Goal: Book appointment/travel/reservation

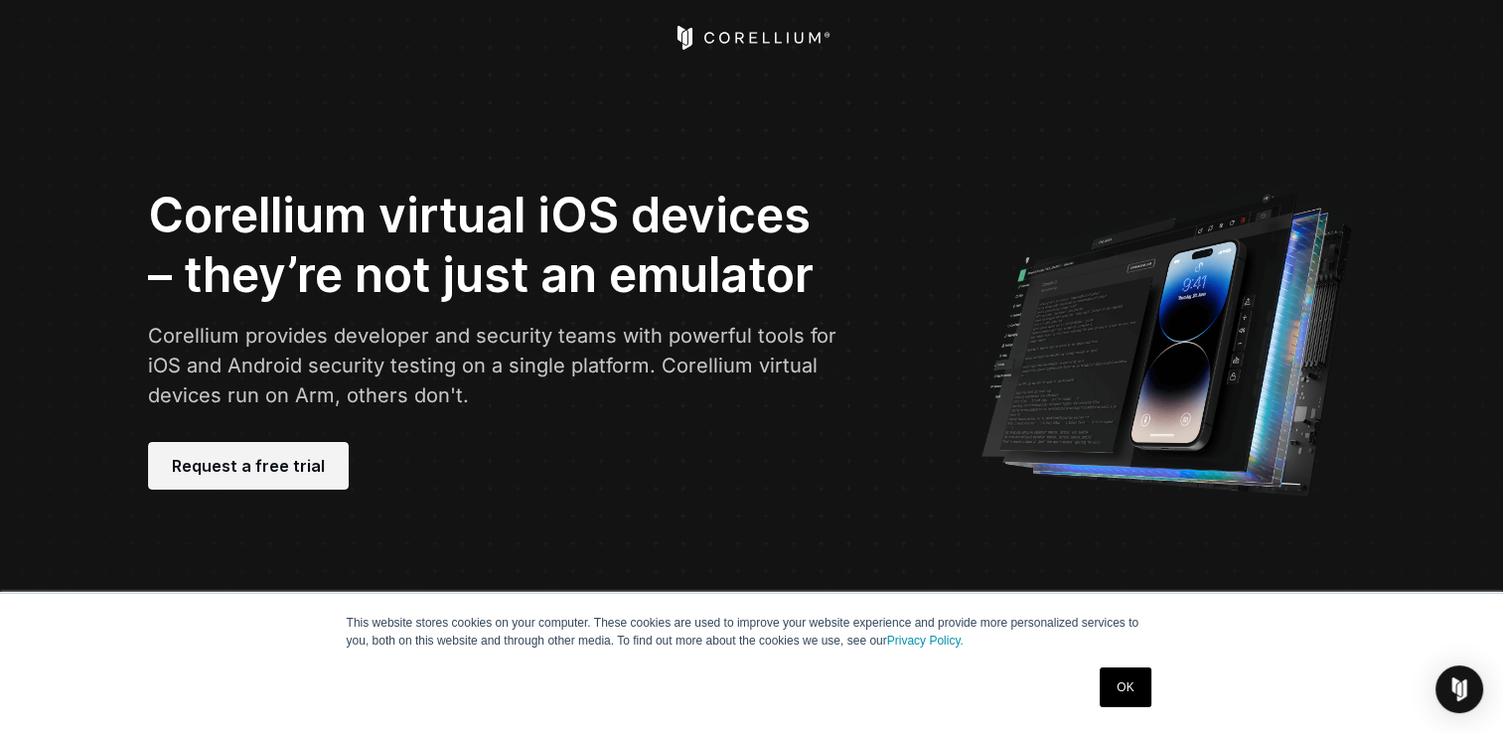
click at [303, 451] on link "Request a free trial" at bounding box center [248, 466] width 201 height 48
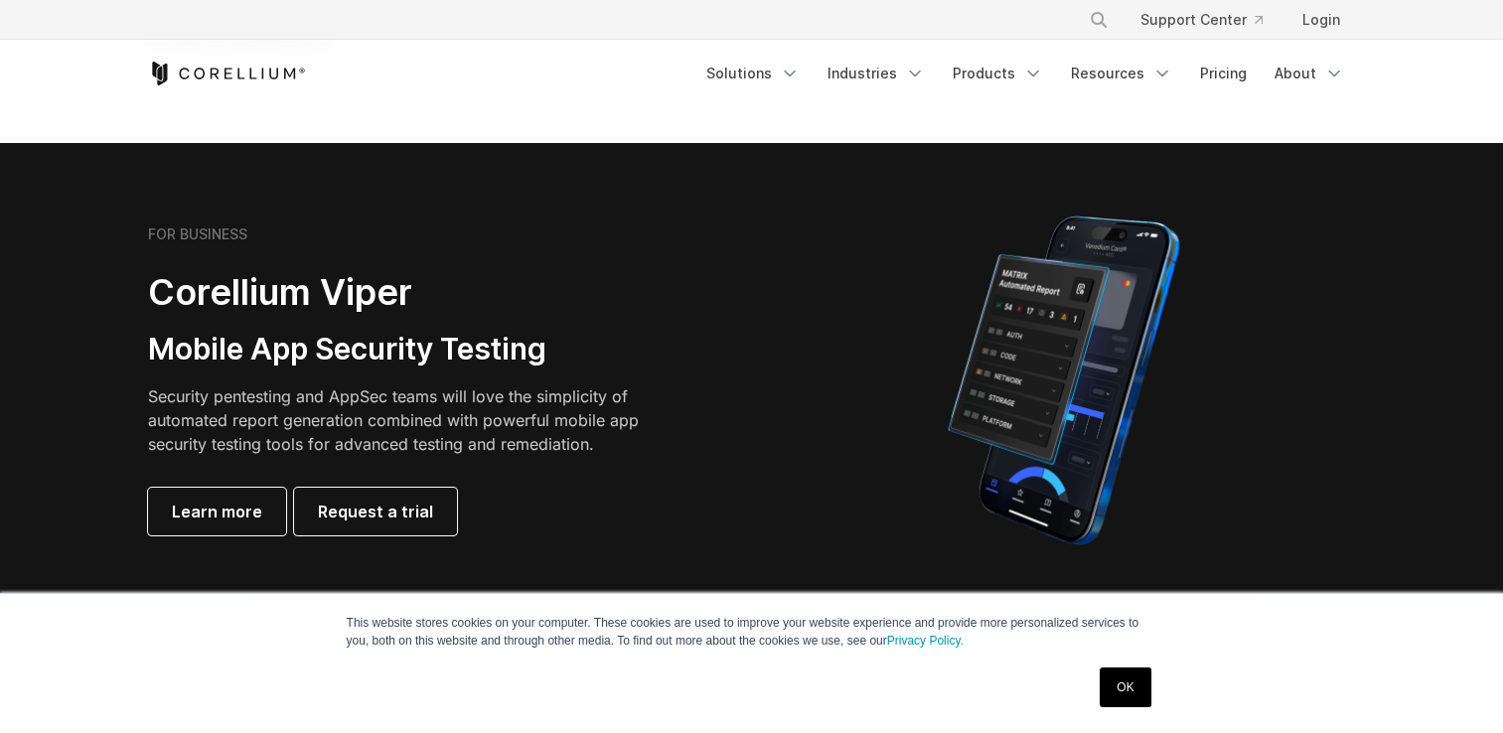
drag, startPoint x: 0, startPoint y: 0, endPoint x: 731, endPoint y: 345, distance: 808.5
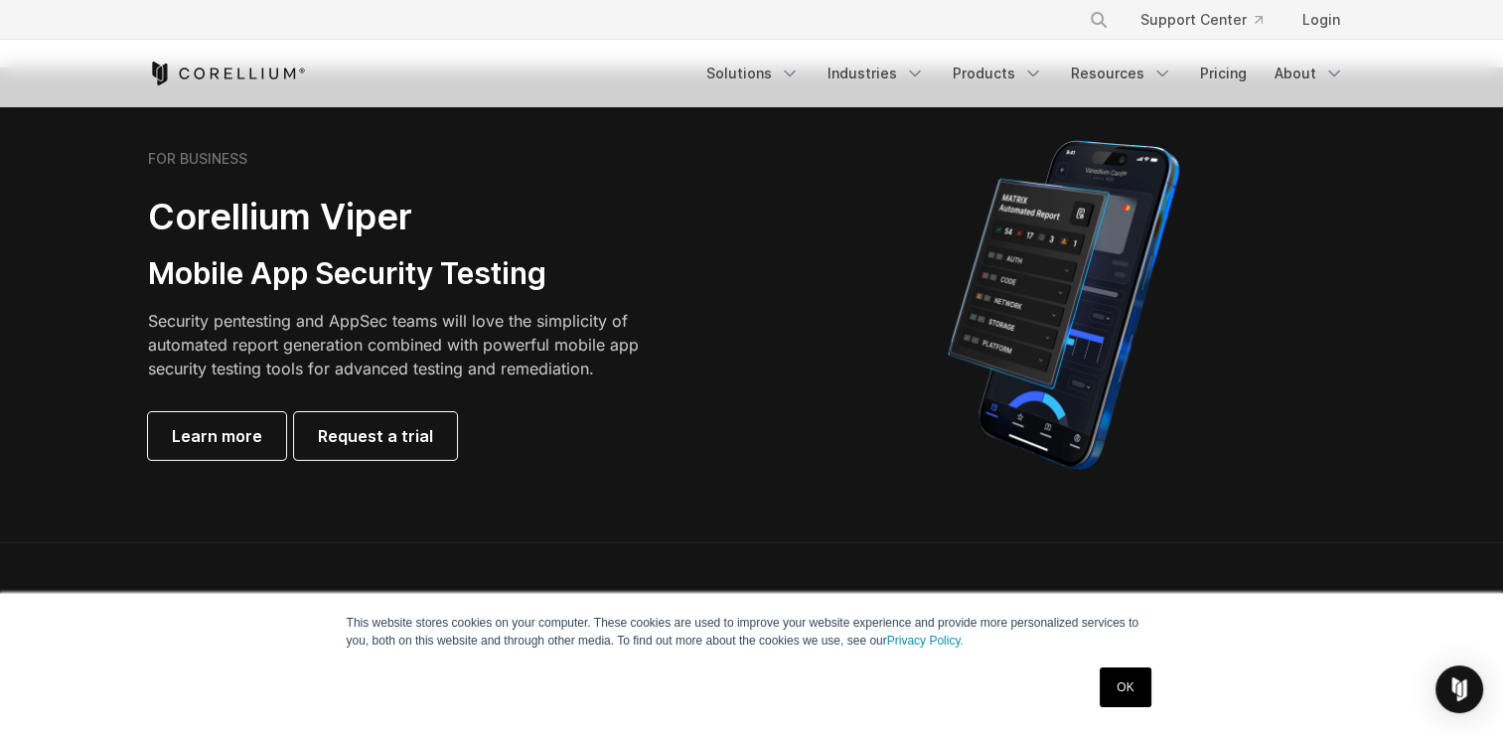
scroll to position [449, 0]
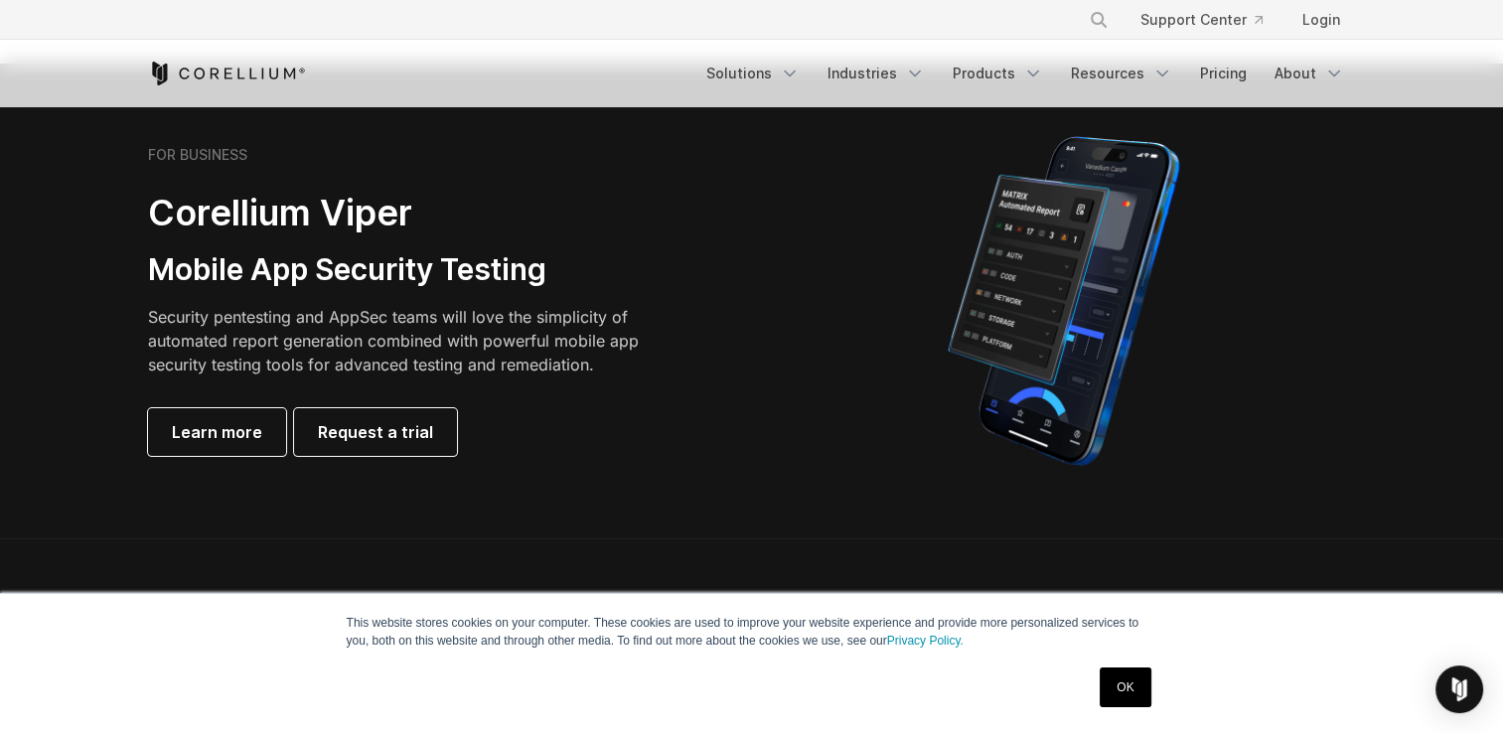
drag, startPoint x: 731, startPoint y: 345, endPoint x: 799, endPoint y: 398, distance: 86.3
click at [799, 398] on div at bounding box center [1064, 301] width 584 height 348
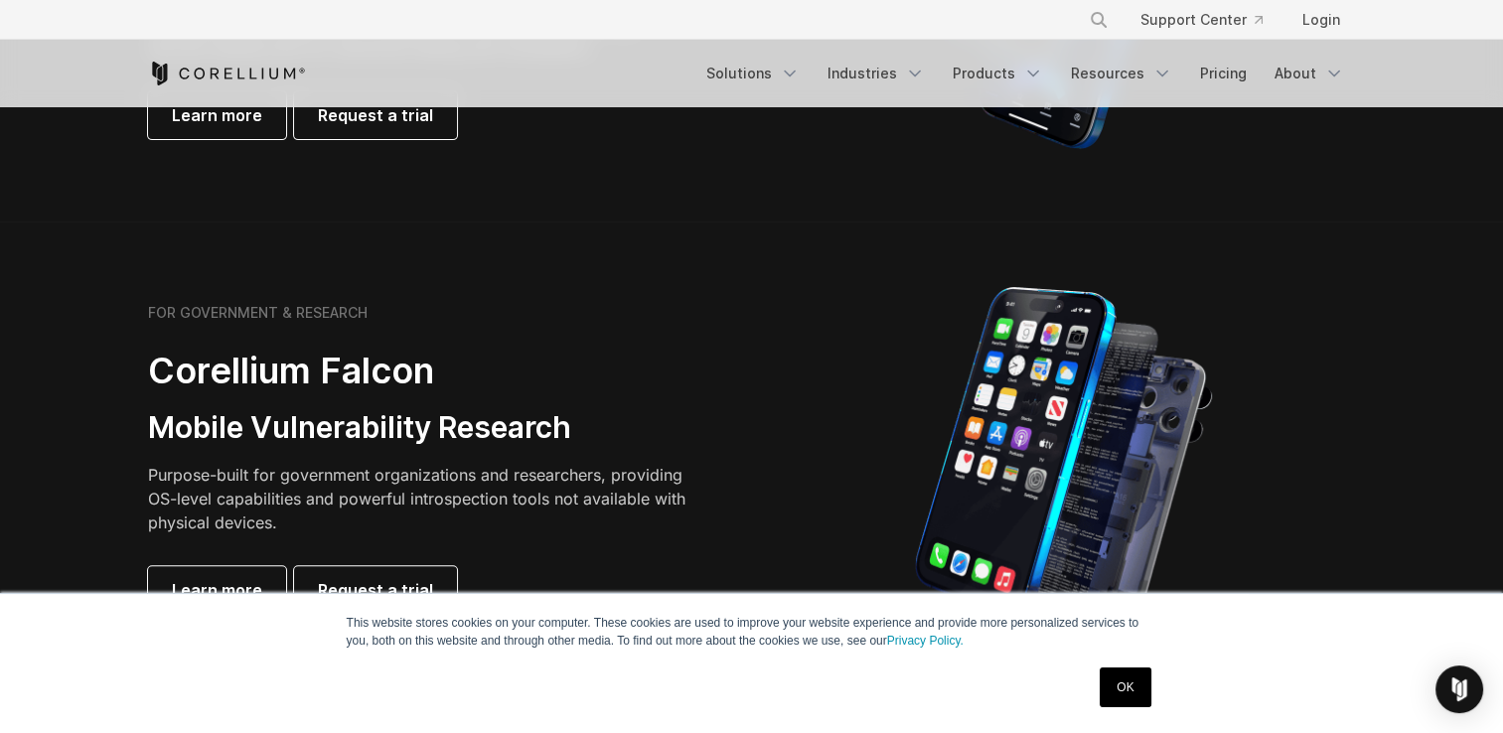
scroll to position [0, 0]
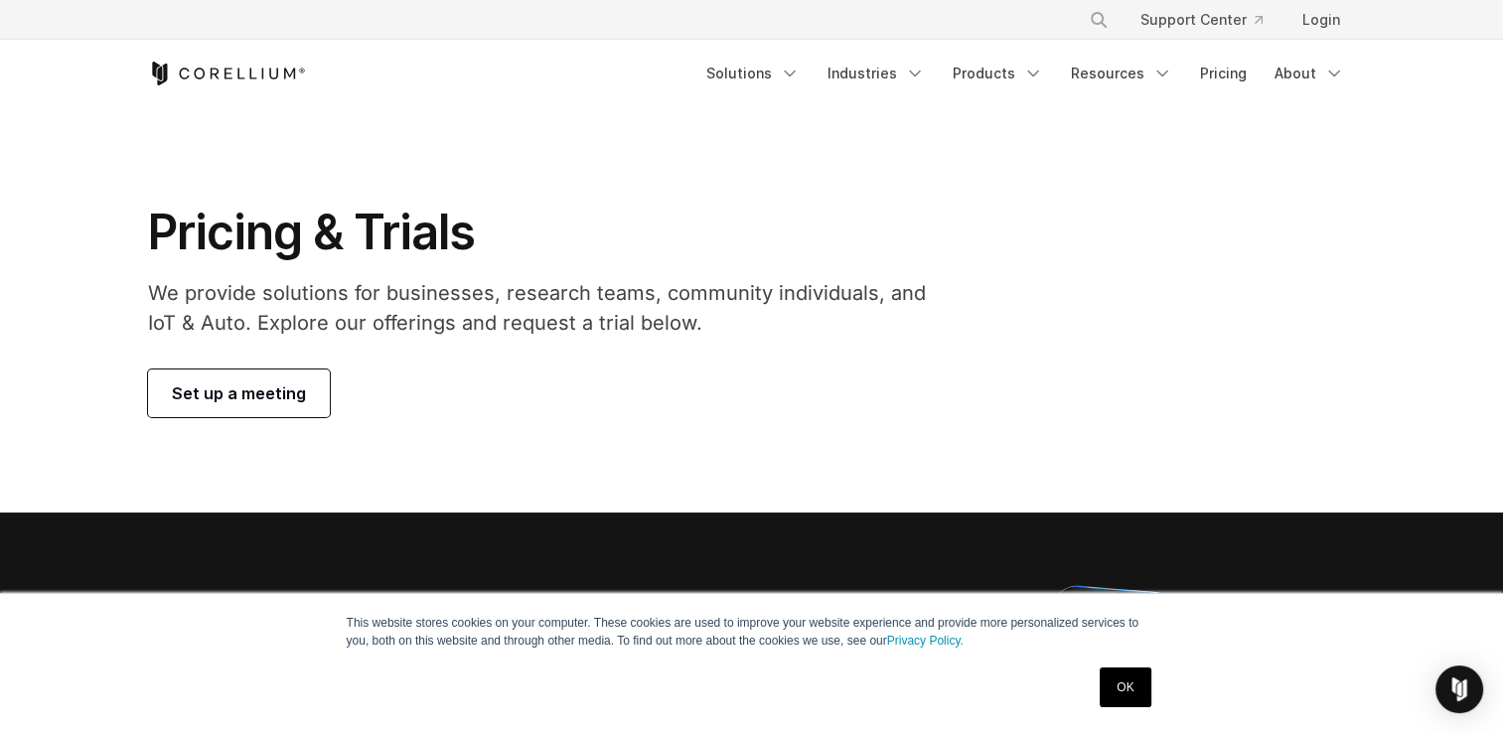
click at [289, 384] on span "Set up a meeting" at bounding box center [239, 394] width 134 height 24
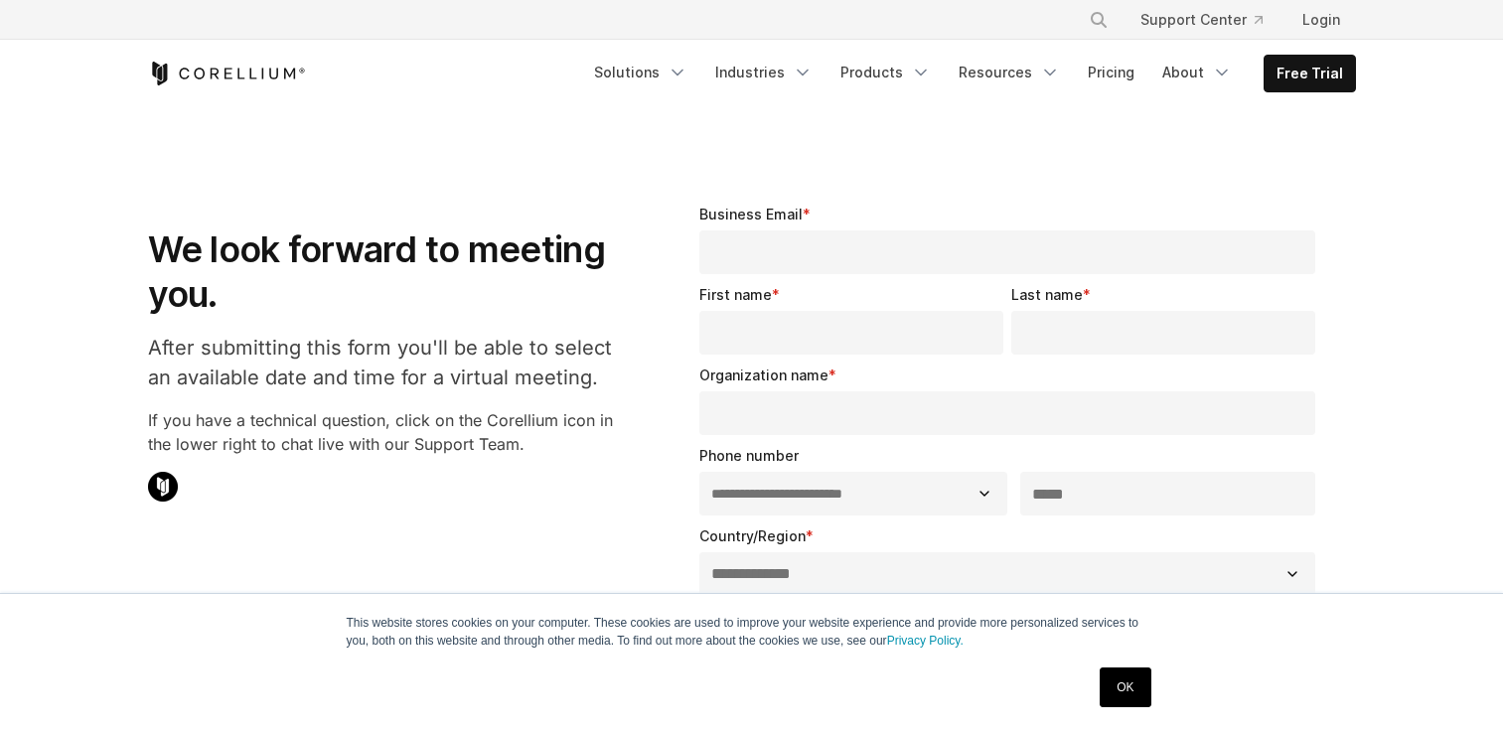
select select "**"
click at [864, 245] on input "Business Email *" at bounding box center [1008, 253] width 617 height 44
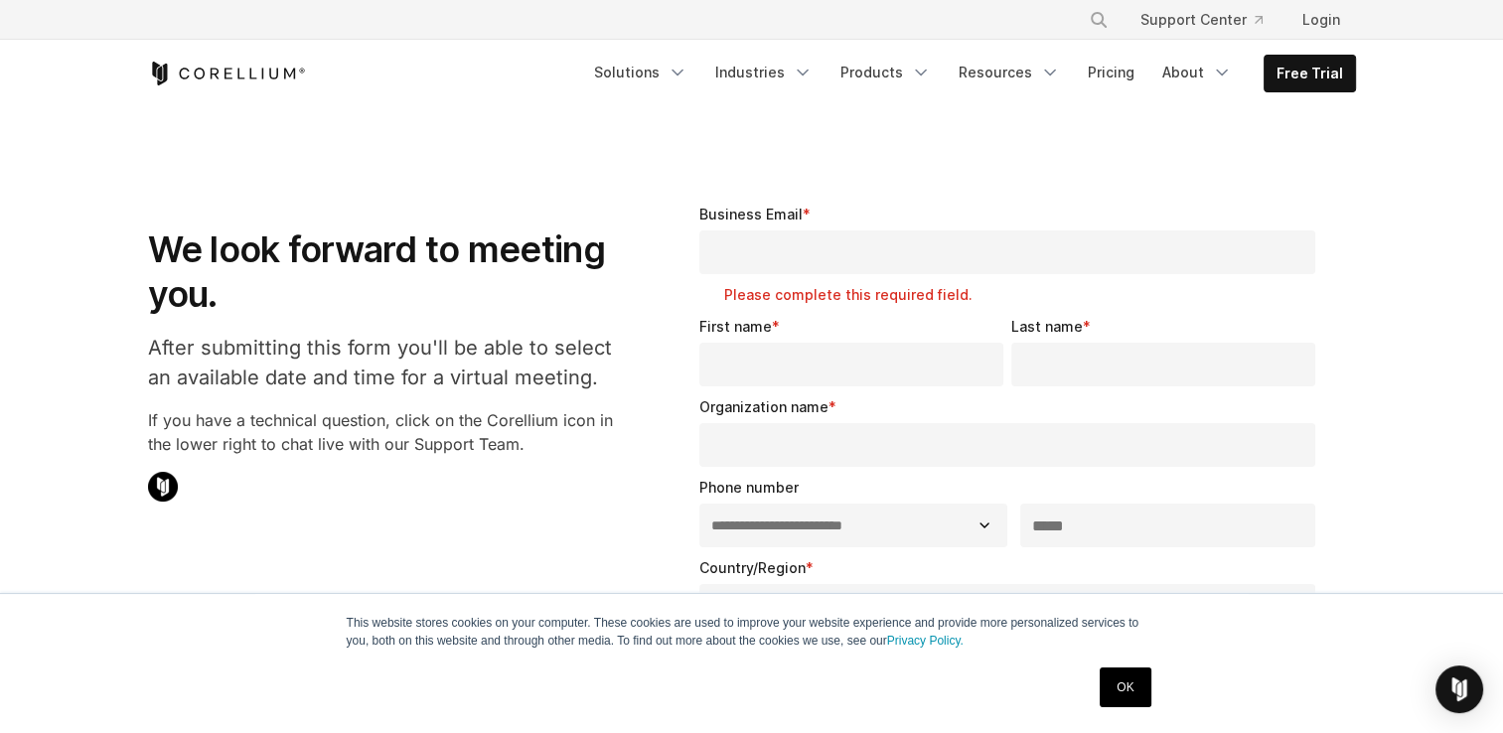
click at [1252, 304] on form "**********" at bounding box center [1012, 709] width 625 height 1010
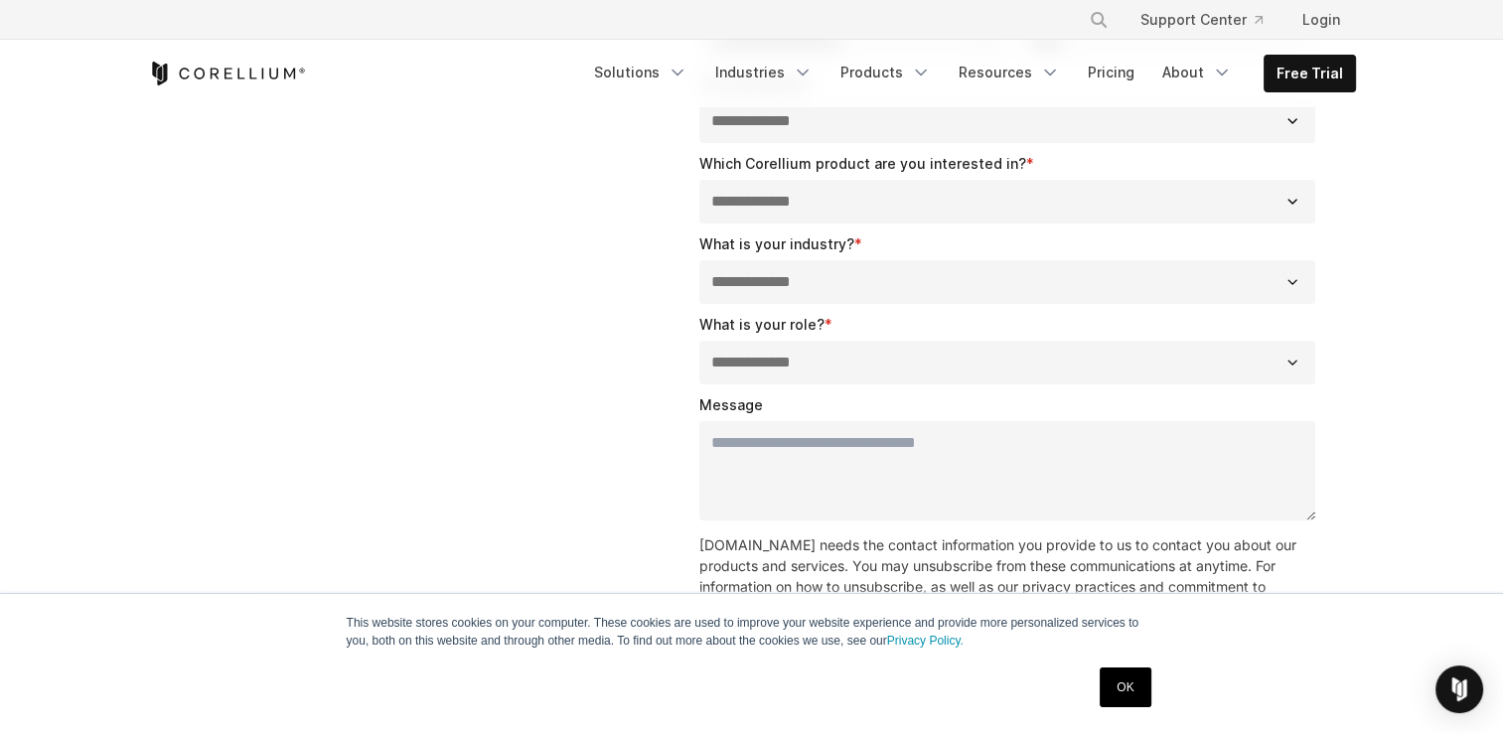
scroll to position [489, 0]
